Goal: Information Seeking & Learning: Learn about a topic

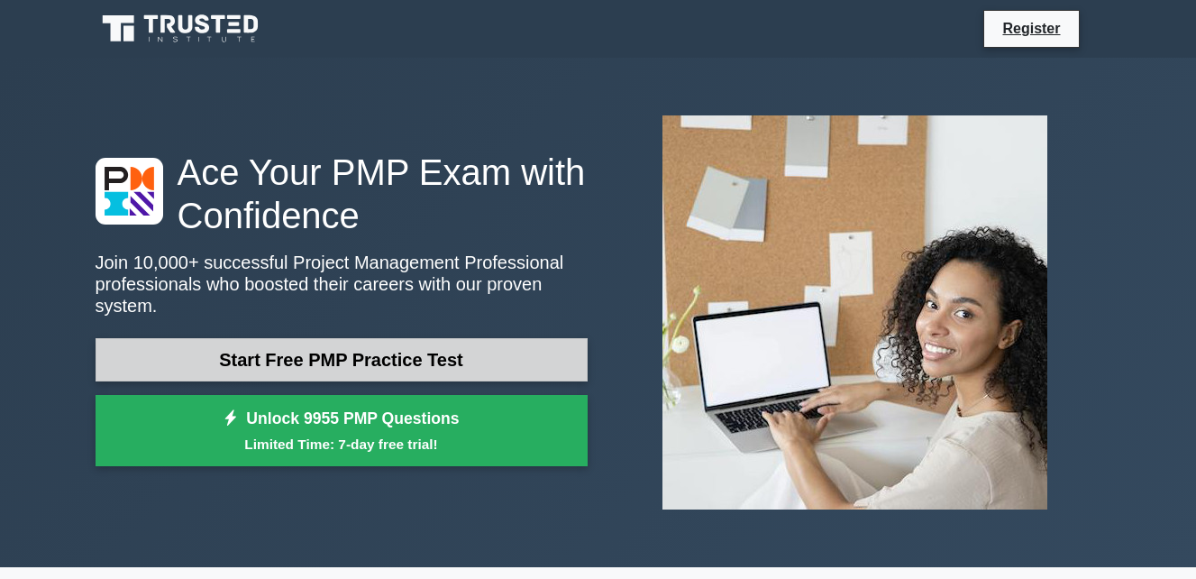
click at [345, 343] on link "Start Free PMP Practice Test" at bounding box center [342, 359] width 492 height 43
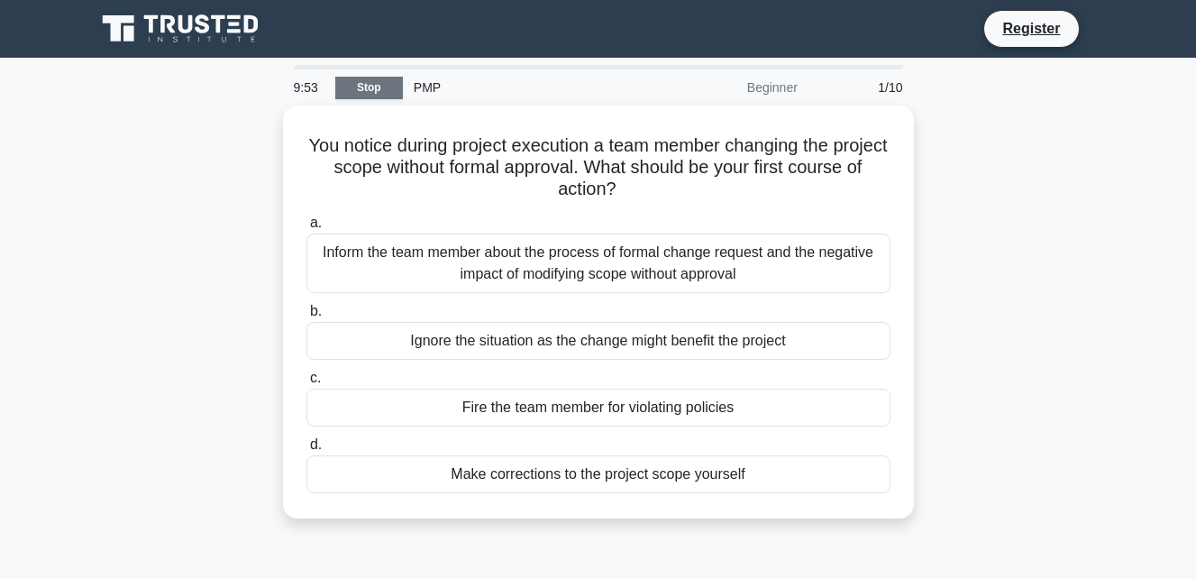
click at [367, 91] on link "Stop" at bounding box center [369, 88] width 68 height 23
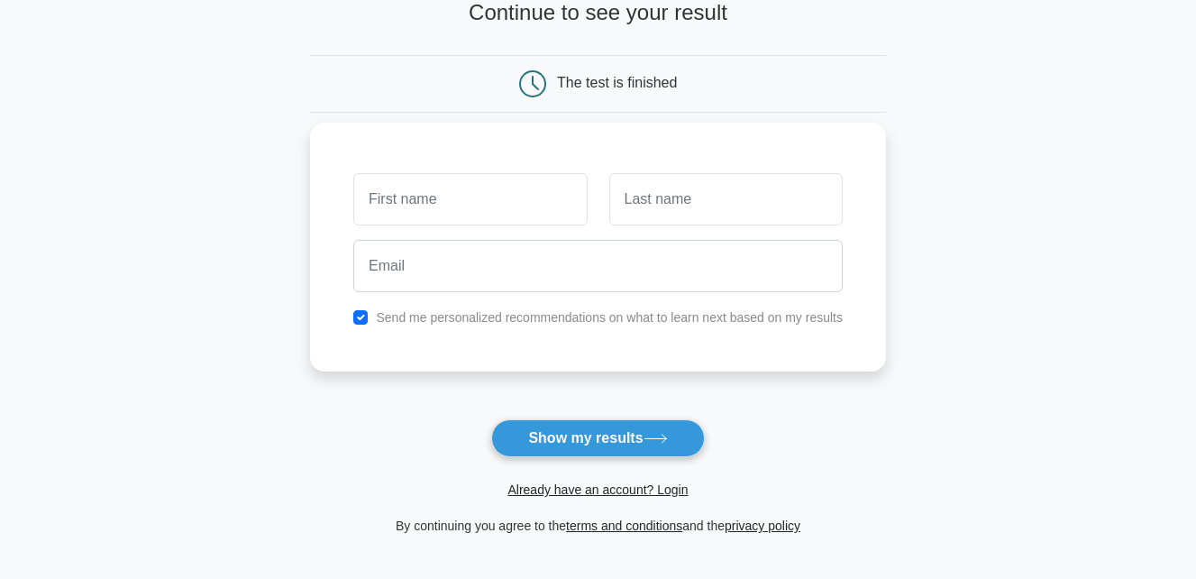
scroll to position [196, 0]
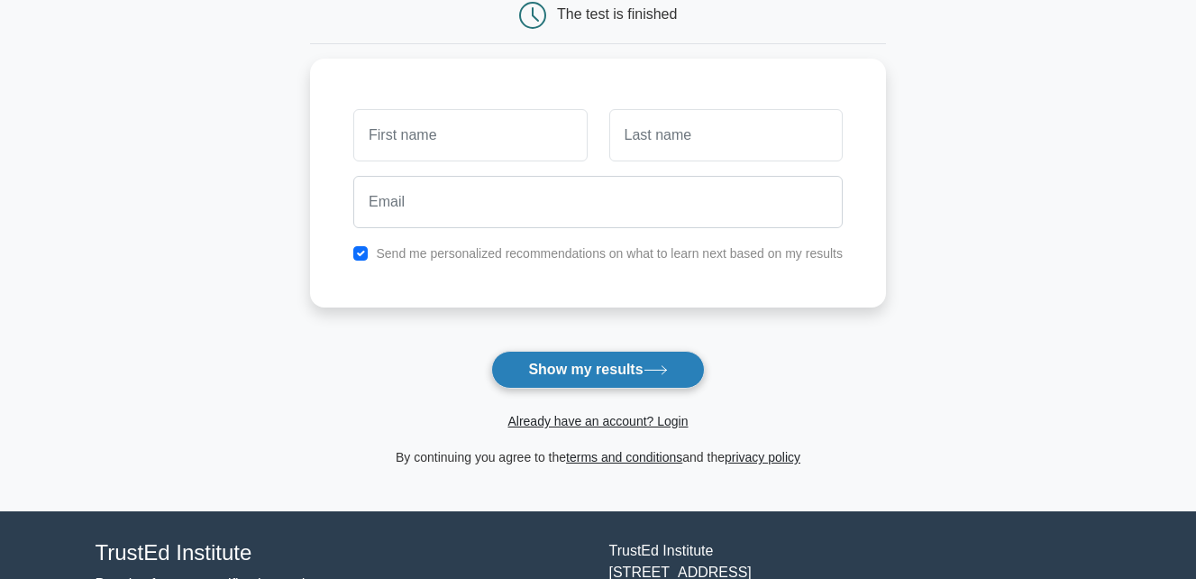
click at [609, 368] on button "Show my results" at bounding box center [597, 370] width 213 height 38
click at [954, 298] on main "Wait, there is more! Continue to see your result The test is finished and the" at bounding box center [598, 186] width 1196 height 649
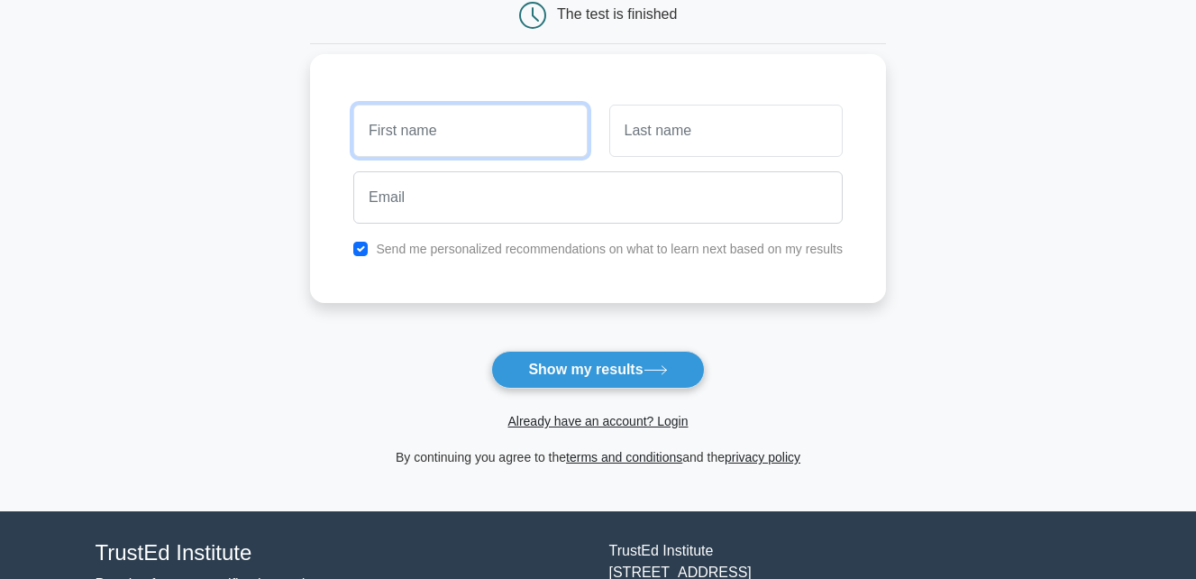
click at [480, 132] on input "text" at bounding box center [469, 131] width 233 height 52
type input "ocach"
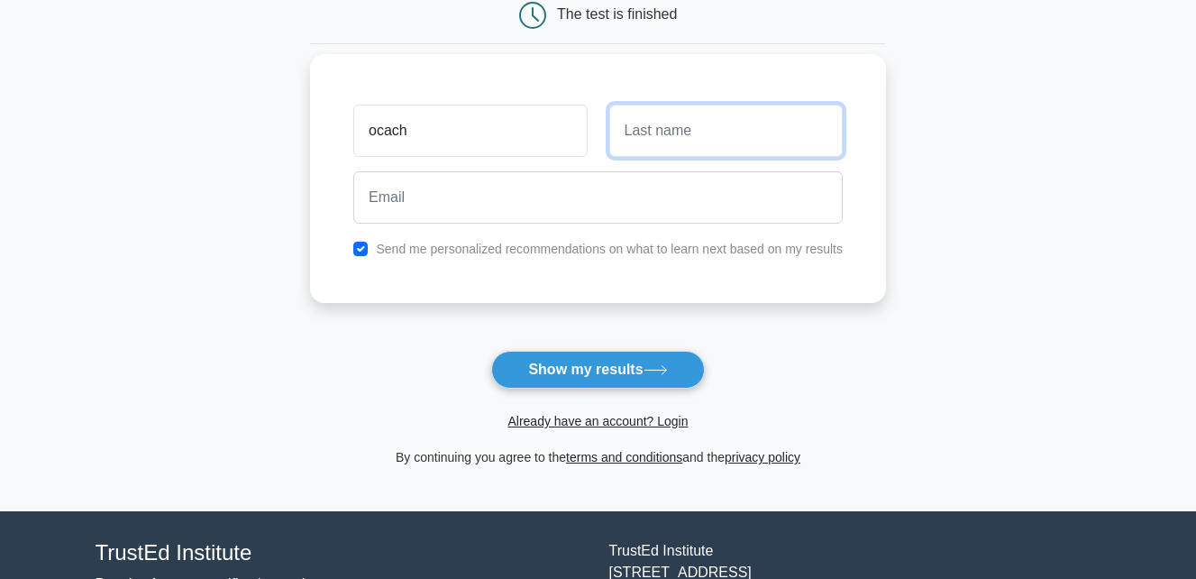
click at [666, 139] on input "text" at bounding box center [725, 131] width 233 height 52
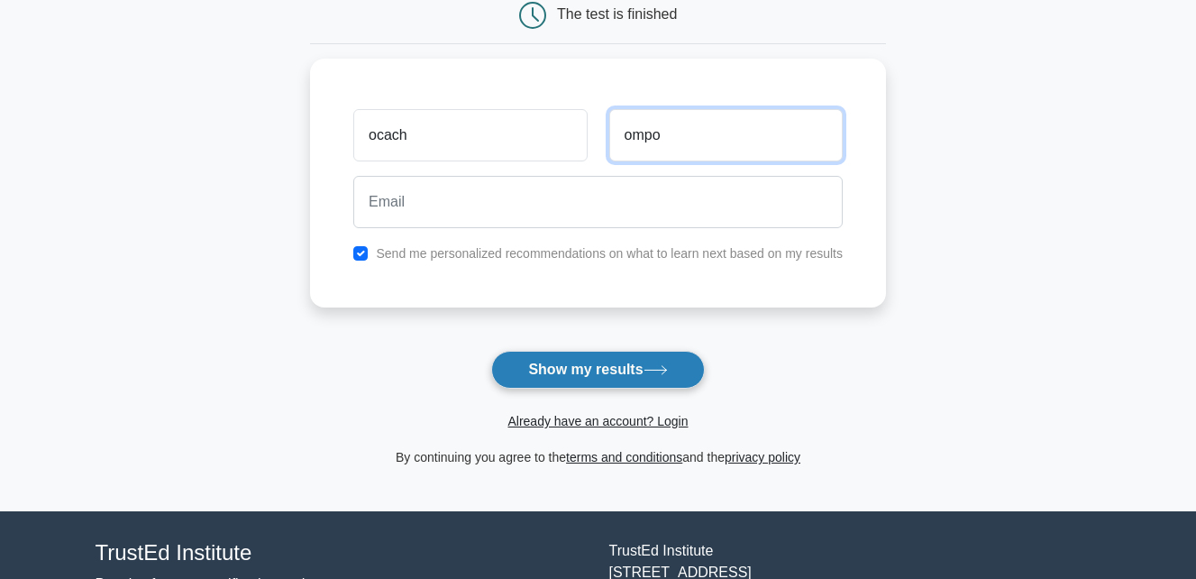
type input "ompo"
click at [606, 371] on button "Show my results" at bounding box center [597, 370] width 213 height 38
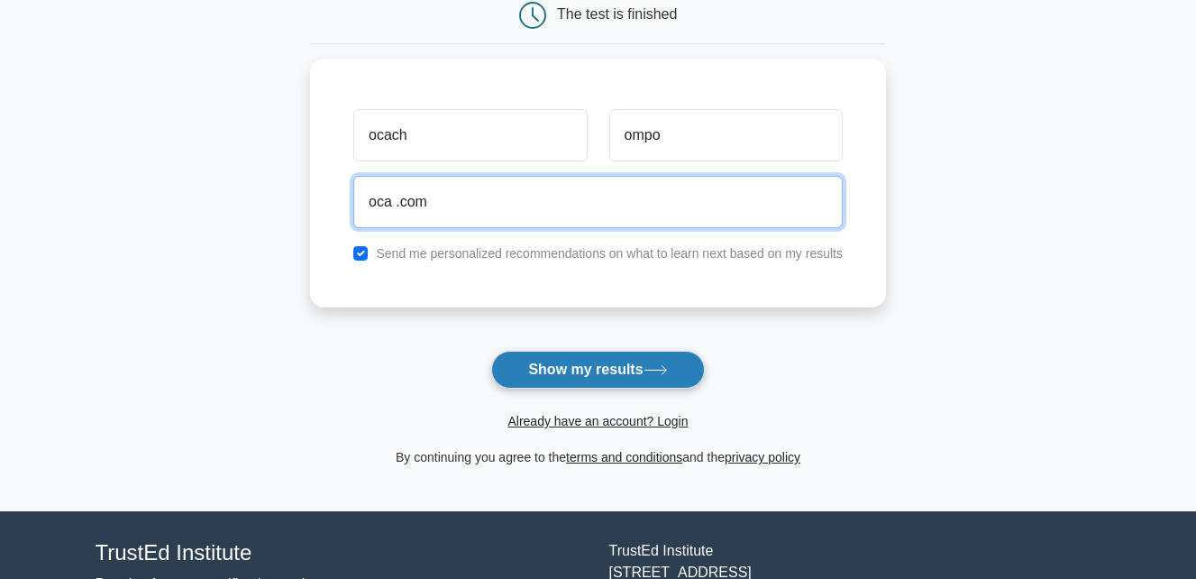
type input "oca .com"
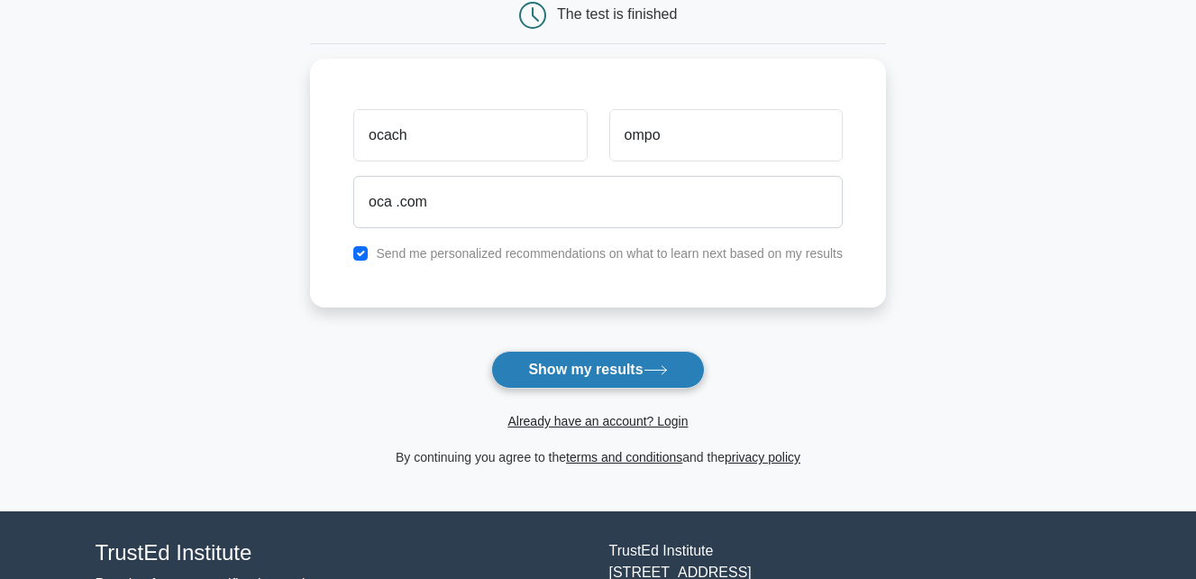
click at [580, 367] on button "Show my results" at bounding box center [597, 370] width 213 height 38
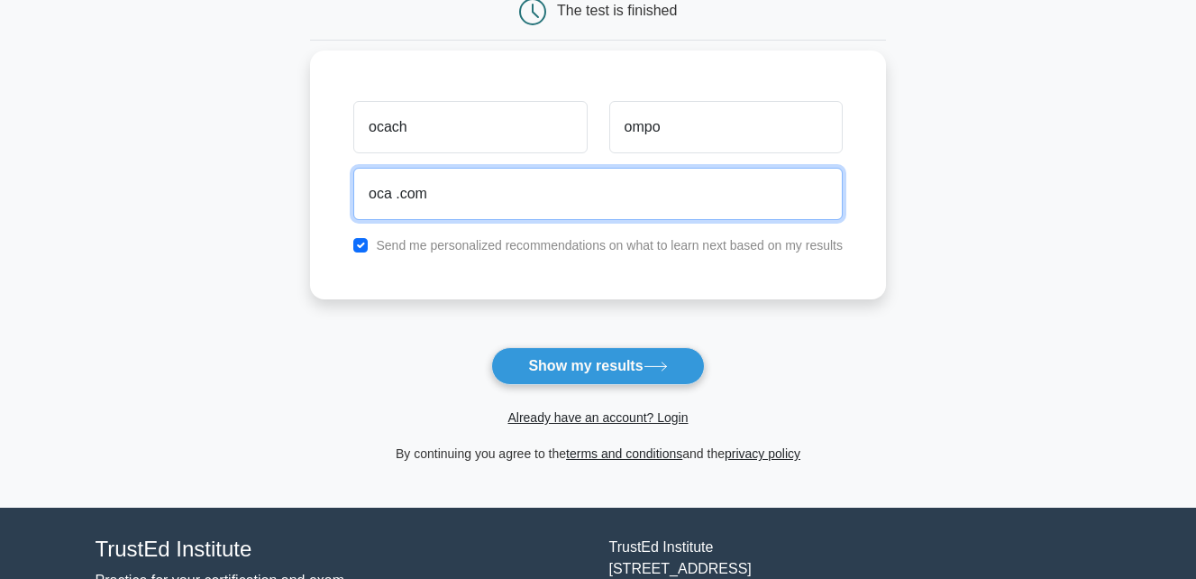
scroll to position [0, 0]
